Goal: Information Seeking & Learning: Learn about a topic

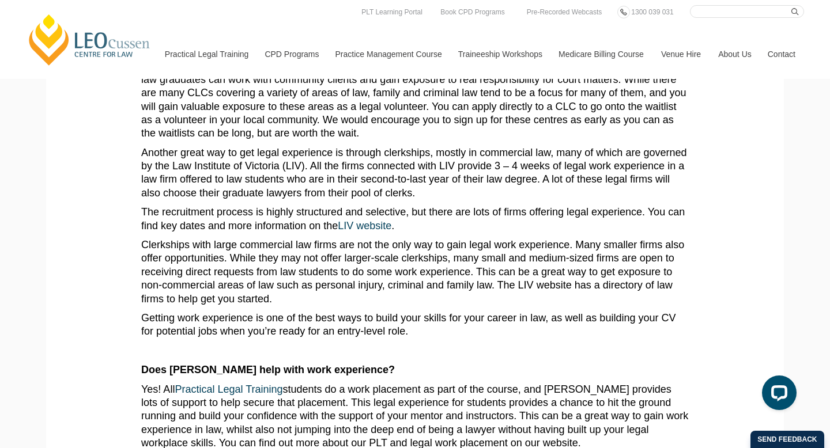
click at [576, 290] on p "Clerkships with large commercial law firms are not the only way to gain legal w…" at bounding box center [414, 272] width 547 height 67
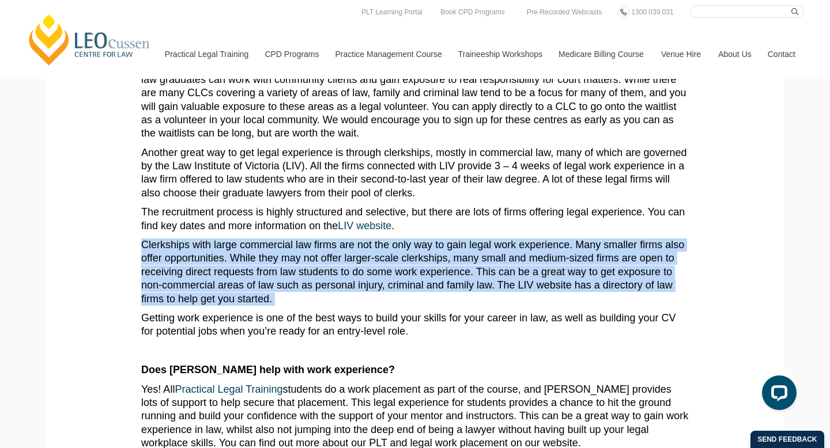
click at [576, 290] on p "Clerkships with large commercial law firms are not the only way to gain legal w…" at bounding box center [414, 272] width 547 height 67
click at [590, 286] on p "Clerkships with large commercial law firms are not the only way to gain legal w…" at bounding box center [414, 272] width 547 height 67
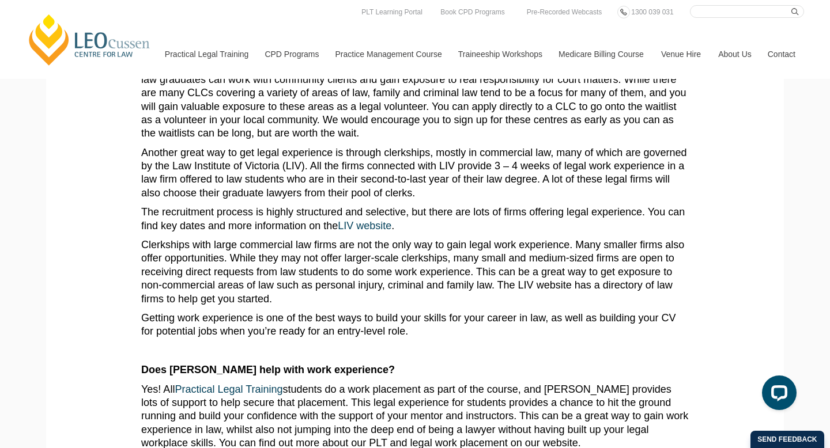
click at [590, 286] on p "Clerkships with large commercial law firms are not the only way to gain legal w…" at bounding box center [414, 272] width 547 height 67
click at [605, 286] on p "Clerkships with large commercial law firms are not the only way to gain legal w…" at bounding box center [414, 272] width 547 height 67
click at [622, 286] on p "Clerkships with large commercial law firms are not the only way to gain legal w…" at bounding box center [414, 272] width 547 height 67
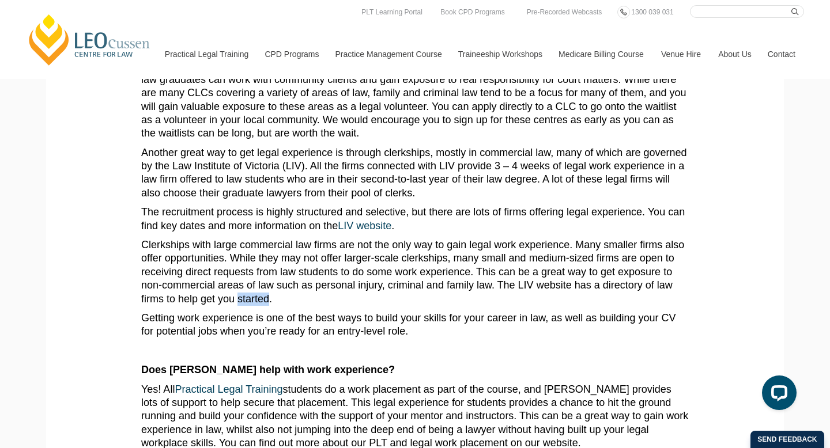
click at [572, 322] on p "Getting work experience is one of the best ways to build your skills for your c…" at bounding box center [414, 325] width 547 height 27
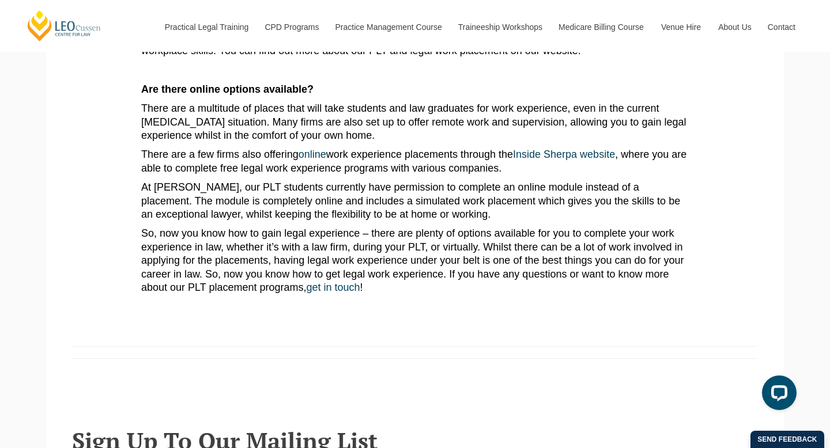
scroll to position [1030, 0]
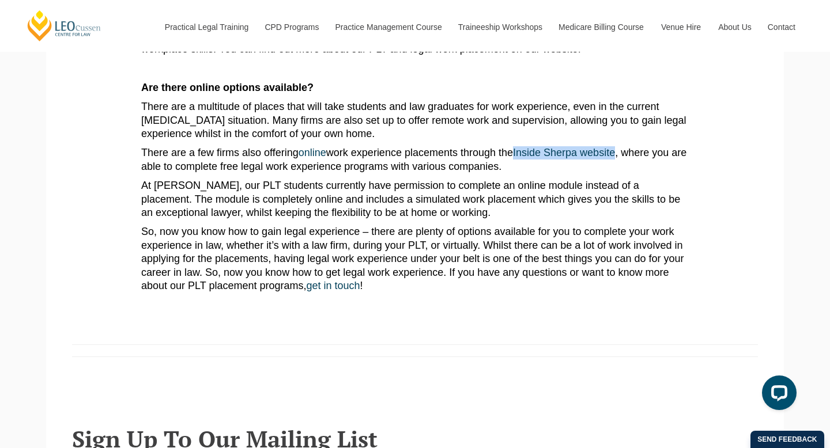
click at [491, 179] on p "At Leo Cussen, our PLT students currently have permission to complete an online…" at bounding box center [414, 199] width 547 height 40
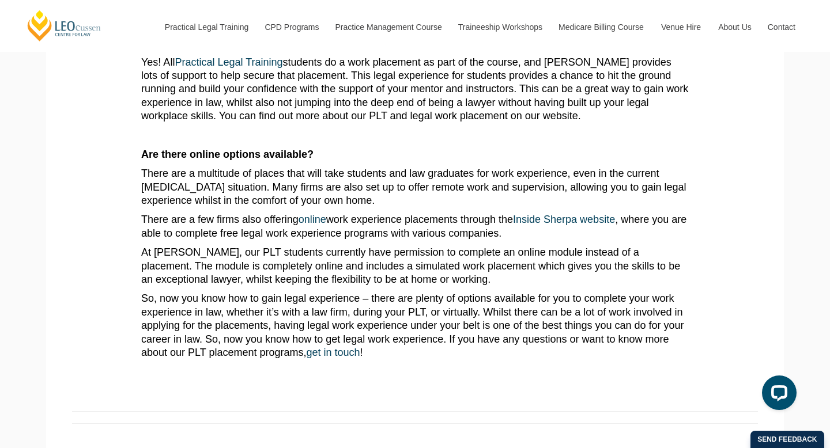
scroll to position [881, 0]
